Goal: Task Accomplishment & Management: Manage account settings

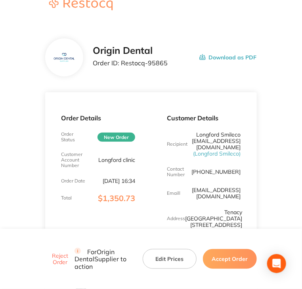
scroll to position [40, 0]
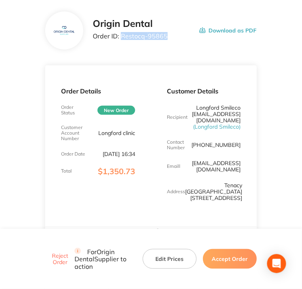
drag, startPoint x: 166, startPoint y: 38, endPoint x: 121, endPoint y: 39, distance: 45.5
click at [121, 39] on div "Origin Dental Order ID: Restocq- 95865 Download as PDF" at bounding box center [174, 30] width 163 height 25
copy p "Restocq- 95865"
drag, startPoint x: 242, startPoint y: 258, endPoint x: 234, endPoint y: 251, distance: 10.7
click at [241, 258] on button "Accept Order" at bounding box center [230, 259] width 54 height 20
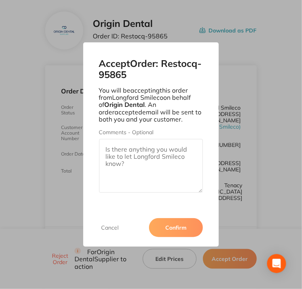
click at [158, 144] on textarea "Comments - Optional" at bounding box center [151, 166] width 104 height 54
paste textarea "SO-00001101"
type textarea "SO-00001101"
click at [175, 221] on button "Confirm" at bounding box center [176, 227] width 54 height 19
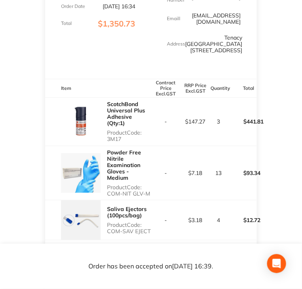
scroll to position [198, 0]
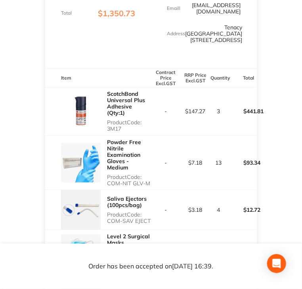
click at [113, 122] on p "Product Code: 3M17" at bounding box center [129, 125] width 44 height 13
drag, startPoint x: 107, startPoint y: 122, endPoint x: 125, endPoint y: 125, distance: 18.2
click at [125, 125] on div "ScotchBond Universal Plus Adhesive (Qty:1) Product Code: 3M17" at bounding box center [129, 111] width 44 height 48
copy p "3M17"
drag, startPoint x: 106, startPoint y: 175, endPoint x: 150, endPoint y: 177, distance: 44.0
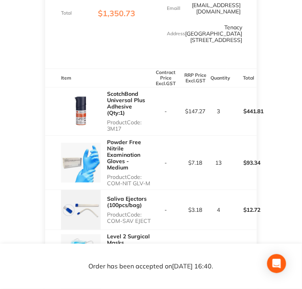
click at [150, 177] on div "Powder Free Nitrile Examination Gloves - Medium Product Code: COM-NIT GLV-M" at bounding box center [98, 163] width 106 height 54
copy p "COM-NIT GLV-M"
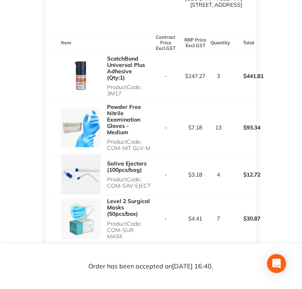
scroll to position [237, 0]
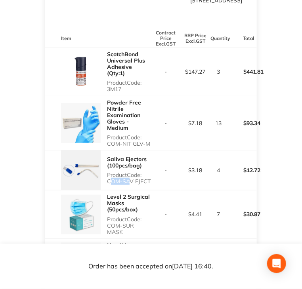
drag, startPoint x: 108, startPoint y: 174, endPoint x: 138, endPoint y: 175, distance: 30.5
click at [130, 174] on p "Product Code: COM-SAV EJECT" at bounding box center [129, 178] width 44 height 13
click at [150, 177] on p "Product Code: COM-SAV EJECT" at bounding box center [129, 178] width 44 height 13
drag, startPoint x: 150, startPoint y: 175, endPoint x: 106, endPoint y: 180, distance: 44.2
click at [106, 180] on tr "Saliva Ejectors (100pcs/bag) Product Code: COM-SAV EJECT - $3.18 4 $12.72" at bounding box center [150, 170] width 211 height 40
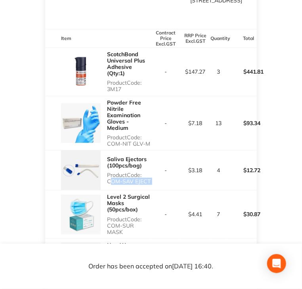
copy p "COM-SAV EJECT"
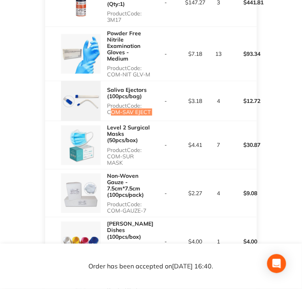
scroll to position [316, 0]
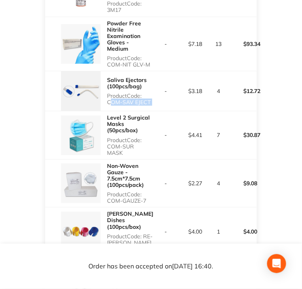
drag, startPoint x: 108, startPoint y: 140, endPoint x: 150, endPoint y: 140, distance: 42.4
click at [150, 140] on p "Product Code: COM-SUR MASK" at bounding box center [129, 146] width 44 height 19
copy p "COM-SUR MASK"
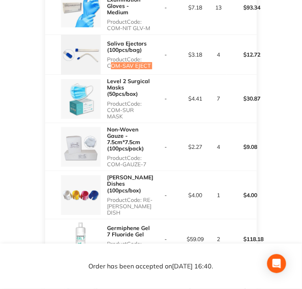
scroll to position [356, 0]
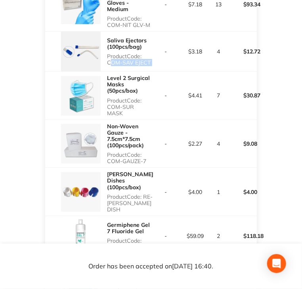
drag, startPoint x: 108, startPoint y: 149, endPoint x: 148, endPoint y: 145, distance: 39.8
click at [148, 152] on p "Product Code: COM-GAUZE-7" at bounding box center [129, 158] width 44 height 13
copy p "COM-GAUZE-7"
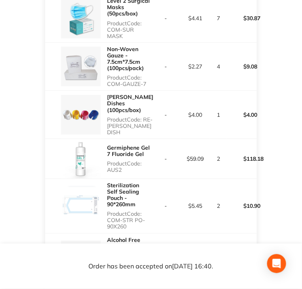
scroll to position [435, 0]
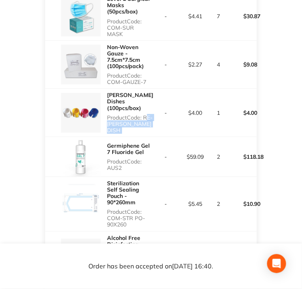
drag, startPoint x: 108, startPoint y: 105, endPoint x: 160, endPoint y: 105, distance: 51.5
click at [160, 105] on tr "[PERSON_NAME] Dishes (100pcs/box) Product Code: RE-[PERSON_NAME] DISH - $4.00 1…" at bounding box center [150, 113] width 211 height 48
copy p "RE-[PERSON_NAME] DISH"
drag, startPoint x: 109, startPoint y: 148, endPoint x: 123, endPoint y: 147, distance: 14.3
click at [123, 158] on p "Product Code: AUS2" at bounding box center [129, 164] width 44 height 13
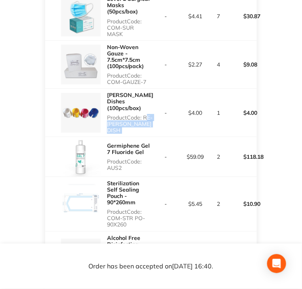
copy p "AUS2"
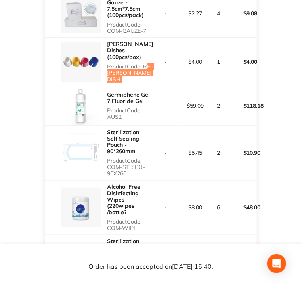
scroll to position [514, 0]
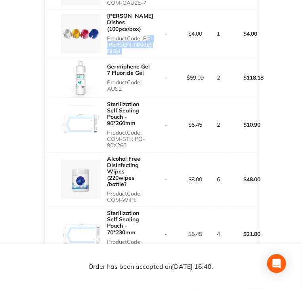
drag, startPoint x: 107, startPoint y: 112, endPoint x: 128, endPoint y: 116, distance: 21.3
click at [128, 129] on p "Product Code: COM-STR PO-90X260" at bounding box center [129, 138] width 44 height 19
copy p "COM-STR PO-90X260"
copy p "COM-WIPE"
drag, startPoint x: 106, startPoint y: 173, endPoint x: 137, endPoint y: 173, distance: 30.9
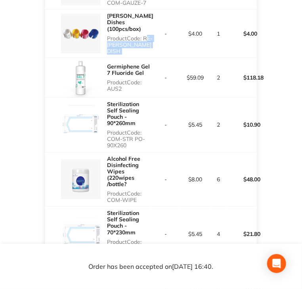
click at [137, 173] on div "Alcohol Free Disinfecting Wipes (220wipes /bottle? Product Code: COM-WIPE" at bounding box center [98, 179] width 106 height 54
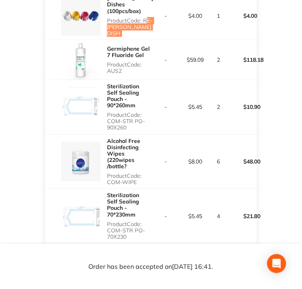
scroll to position [593, 0]
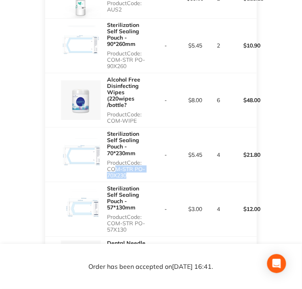
drag, startPoint x: 109, startPoint y: 135, endPoint x: 87, endPoint y: 130, distance: 22.3
click at [124, 160] on p "Product Code: COM-STR PO-70X230" at bounding box center [129, 169] width 44 height 19
drag, startPoint x: 108, startPoint y: 134, endPoint x: 127, endPoint y: 142, distance: 20.4
click at [127, 160] on p "Product Code: COM-STR PO-70X230" at bounding box center [129, 169] width 44 height 19
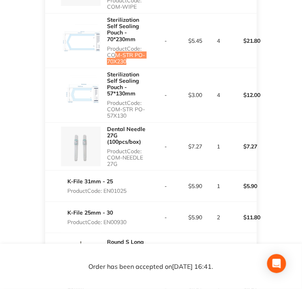
scroll to position [712, 0]
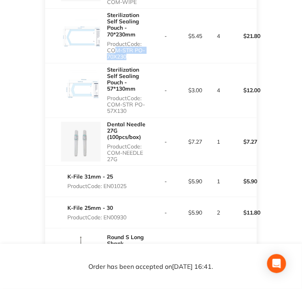
drag, startPoint x: 108, startPoint y: 63, endPoint x: 131, endPoint y: 68, distance: 23.6
click at [131, 95] on p "Product Code: COM-STR PO-57X130" at bounding box center [129, 104] width 44 height 19
drag, startPoint x: 106, startPoint y: 111, endPoint x: 121, endPoint y: 118, distance: 15.8
click at [121, 143] on p "Product Code: COM-NEEDLE 27G" at bounding box center [129, 152] width 44 height 19
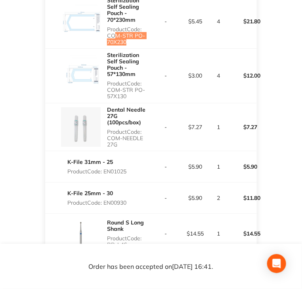
scroll to position [752, 0]
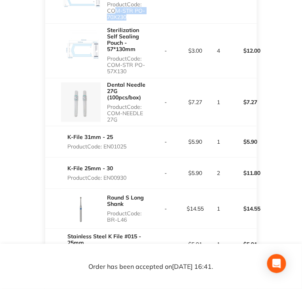
drag, startPoint x: 105, startPoint y: 106, endPoint x: 133, endPoint y: 108, distance: 28.5
click at [133, 131] on div "K-File 31mm - 25 Product Code: EN01025" at bounding box center [98, 142] width 106 height 22
drag, startPoint x: 105, startPoint y: 137, endPoint x: 129, endPoint y: 136, distance: 24.2
click at [129, 162] on div "K-File 25mm - 30 Product Code: EN00930" at bounding box center [98, 173] width 106 height 22
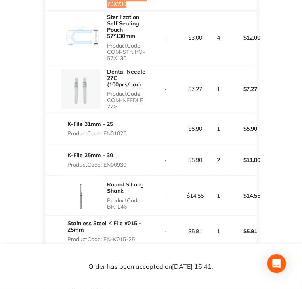
scroll to position [791, 0]
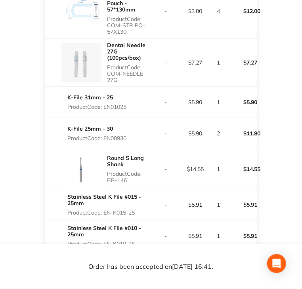
drag, startPoint x: 108, startPoint y: 140, endPoint x: 139, endPoint y: 143, distance: 31.1
click at [139, 152] on div "Round S Long Shank Product Code: BR-L46" at bounding box center [129, 169] width 44 height 35
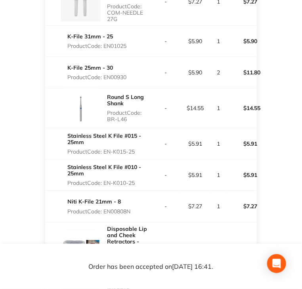
scroll to position [871, 0]
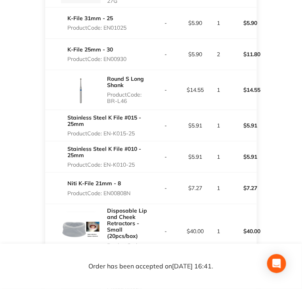
drag, startPoint x: 105, startPoint y: 91, endPoint x: 138, endPoint y: 95, distance: 32.7
click at [138, 130] on p "Product Code: EN-K015-25" at bounding box center [109, 133] width 84 height 6
drag, startPoint x: 106, startPoint y: 124, endPoint x: 152, endPoint y: 119, distance: 46.2
click at [137, 162] on p "Product Code: EN-K010-25" at bounding box center [109, 165] width 84 height 6
drag, startPoint x: 105, startPoint y: 152, endPoint x: 131, endPoint y: 152, distance: 26.9
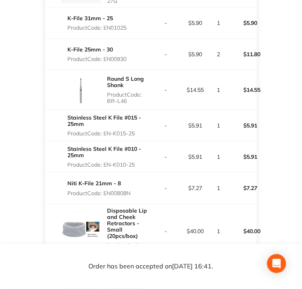
click at [130, 190] on p "Product Code: EN00808N" at bounding box center [98, 193] width 63 height 6
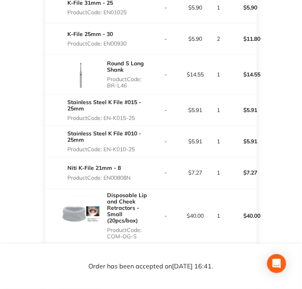
scroll to position [910, 0]
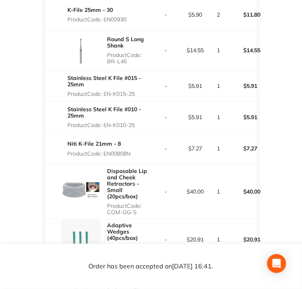
drag, startPoint x: 108, startPoint y: 171, endPoint x: 137, endPoint y: 173, distance: 28.6
click at [137, 203] on p "Product Code: COM-OG-S" at bounding box center [129, 209] width 44 height 13
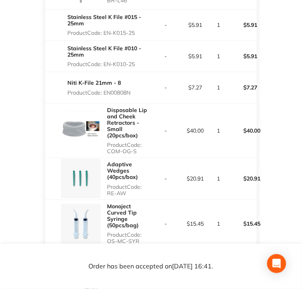
scroll to position [989, 0]
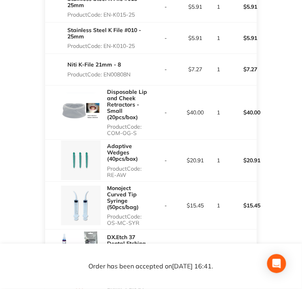
drag, startPoint x: 106, startPoint y: 134, endPoint x: 127, endPoint y: 133, distance: 20.6
click at [127, 140] on div "Adaptive Wedges (40pcs/box) Product Code: RE-AW" at bounding box center [98, 160] width 106 height 41
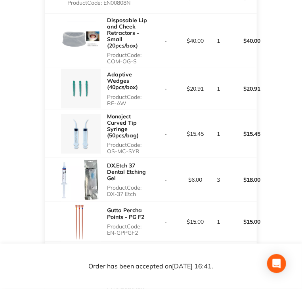
scroll to position [1108, 0]
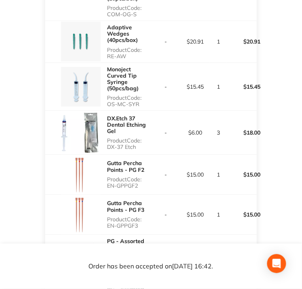
drag, startPoint x: 106, startPoint y: 61, endPoint x: 141, endPoint y: 60, distance: 34.4
click at [141, 95] on p "Product Code: OS-MC-SYR" at bounding box center [129, 101] width 44 height 13
drag, startPoint x: 108, startPoint y: 108, endPoint x: 136, endPoint y: 111, distance: 27.8
click at [136, 112] on div "DX.Etch 37 Dental Etching Gel Product Code: DX-37 Etch" at bounding box center [129, 132] width 44 height 41
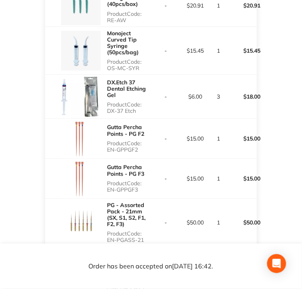
scroll to position [1148, 0]
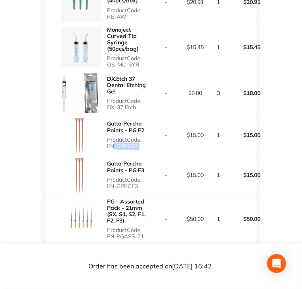
drag, startPoint x: 109, startPoint y: 105, endPoint x: 152, endPoint y: 105, distance: 43.2
click at [152, 115] on tr "Gutta Percha Points - PG F2 Product Code: EN-GPPGF2 - $15.00 1 $15.00" at bounding box center [150, 135] width 211 height 40
click at [108, 137] on p "Product Code: EN-GPPGF2" at bounding box center [129, 143] width 44 height 13
drag, startPoint x: 108, startPoint y: 105, endPoint x: 140, endPoint y: 106, distance: 32.1
click at [140, 137] on p "Product Code: EN-GPPGF2" at bounding box center [129, 143] width 44 height 13
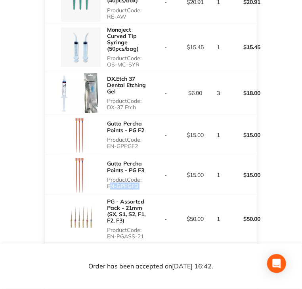
drag, startPoint x: 106, startPoint y: 142, endPoint x: 163, endPoint y: 143, distance: 57.0
click at [163, 155] on tr "Gutta Percha Points - PG F3 Product Code: EN-GPPGF3 - $15.00 1 $15.00" at bounding box center [150, 175] width 211 height 40
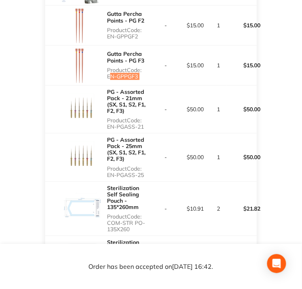
scroll to position [1266, 0]
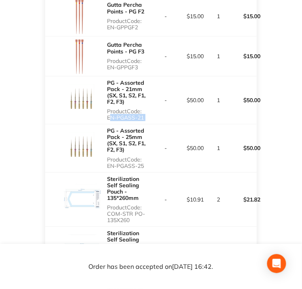
drag, startPoint x: 108, startPoint y: 76, endPoint x: 165, endPoint y: 75, distance: 57.8
click at [165, 76] on tr "PG - Assorted Pack - 21mm (SX, S1, S2, F1, F2, F3) Product Code: EN-PGASS-21 - …" at bounding box center [150, 100] width 211 height 48
drag, startPoint x: 108, startPoint y: 126, endPoint x: 144, endPoint y: 125, distance: 36.0
click at [144, 156] on p "Product Code: EN-PGASS-25" at bounding box center [129, 162] width 44 height 13
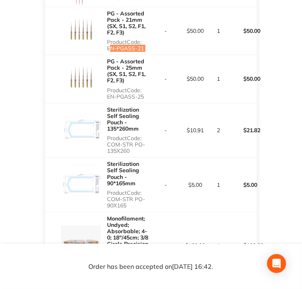
scroll to position [1346, 0]
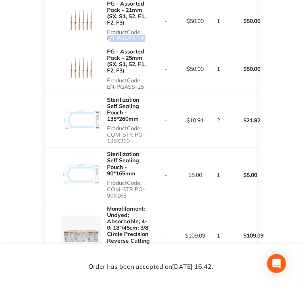
drag, startPoint x: 108, startPoint y: 85, endPoint x: 161, endPoint y: 87, distance: 53.5
click at [133, 125] on p "Product Code: COM-STR PO-135X260" at bounding box center [129, 134] width 44 height 19
drag, startPoint x: 106, startPoint y: 135, endPoint x: 139, endPoint y: 142, distance: 33.5
click at [139, 180] on p "Product Code: COM-STR PO-90X165" at bounding box center [129, 189] width 44 height 19
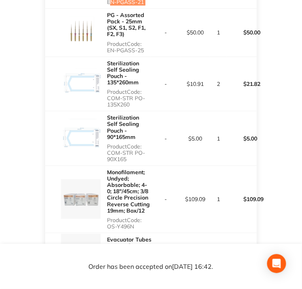
scroll to position [1385, 0]
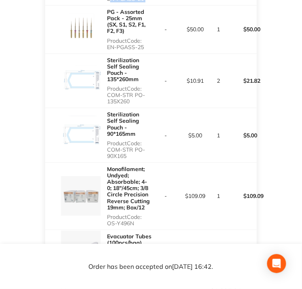
drag, startPoint x: 108, startPoint y: 167, endPoint x: 139, endPoint y: 171, distance: 31.1
click at [139, 214] on p "Product Code: OS-Y496N" at bounding box center [129, 220] width 44 height 13
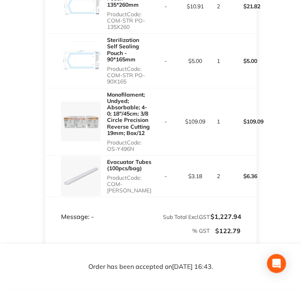
scroll to position [1504, 0]
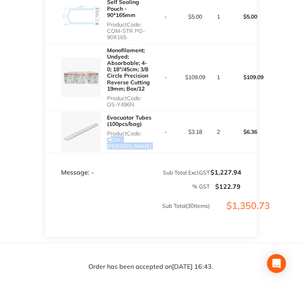
drag, startPoint x: 108, startPoint y: 87, endPoint x: 154, endPoint y: 89, distance: 46.3
click at [154, 111] on tr "Evacuator Tubes (100pcs/bag) Product Code: COM-EVACU TIP - $3.18 2 $6.36" at bounding box center [150, 132] width 211 height 42
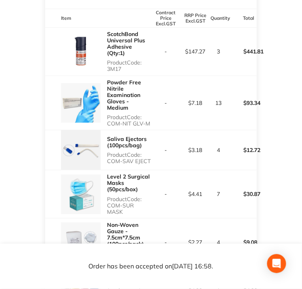
scroll to position [198, 0]
